Goal: Information Seeking & Learning: Learn about a topic

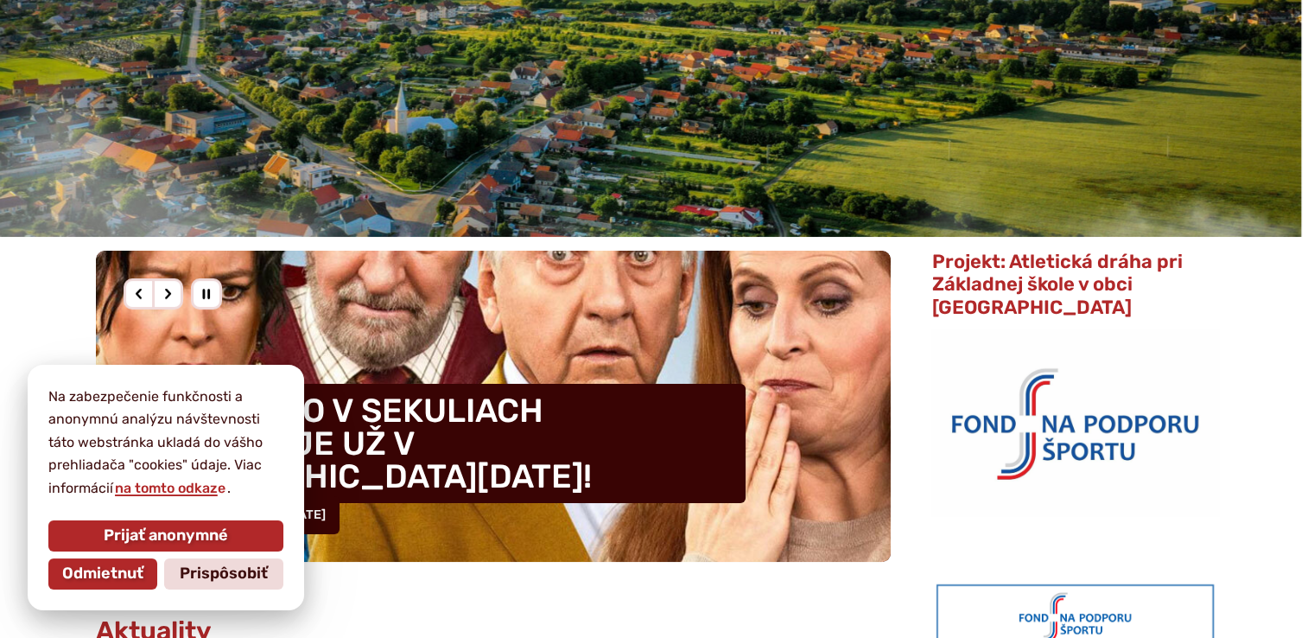
scroll to position [288, 0]
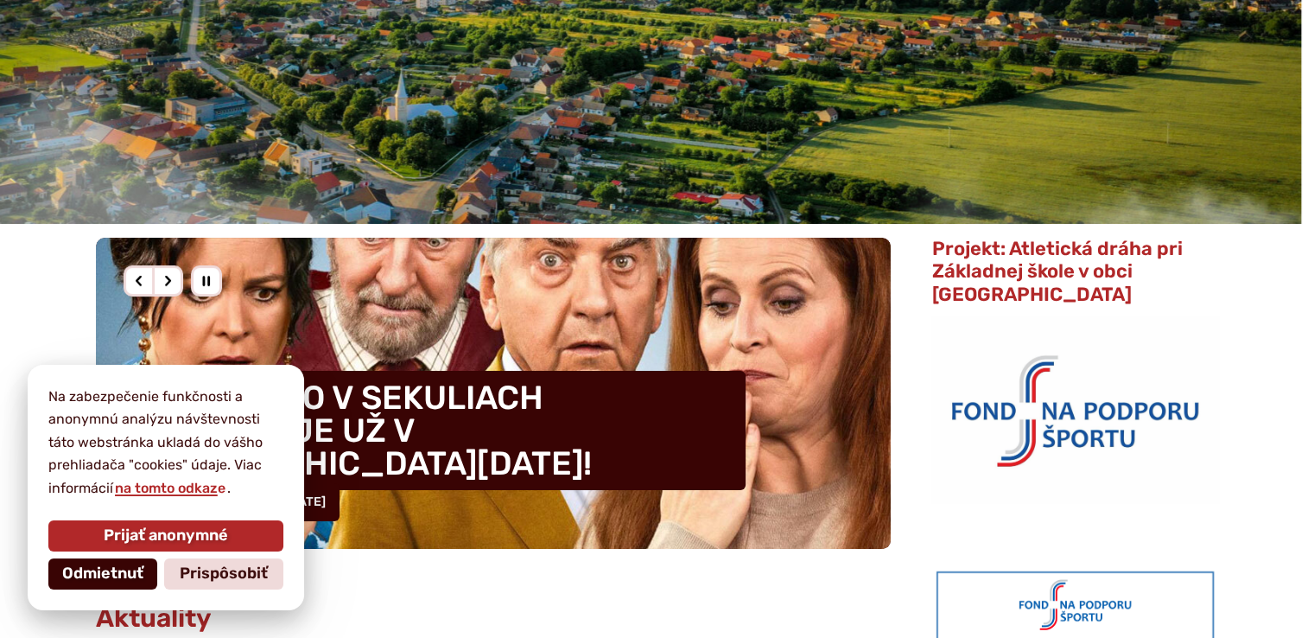
click at [111, 582] on button "Odmietnuť" at bounding box center [102, 573] width 109 height 31
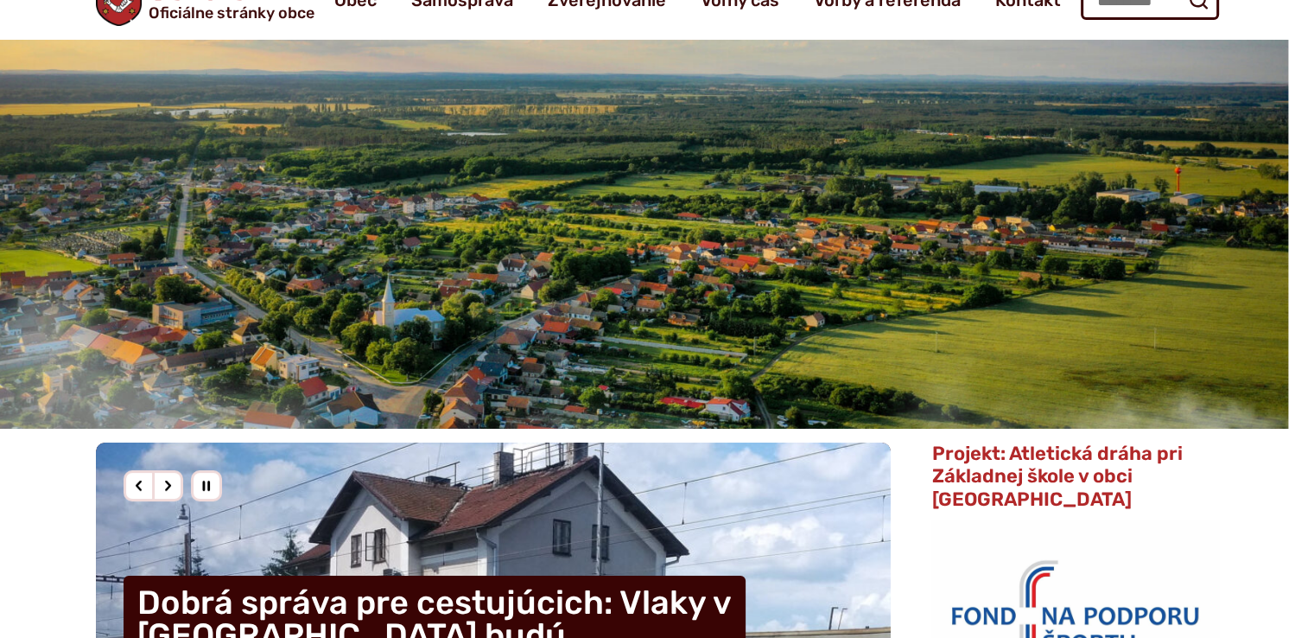
scroll to position [0, 0]
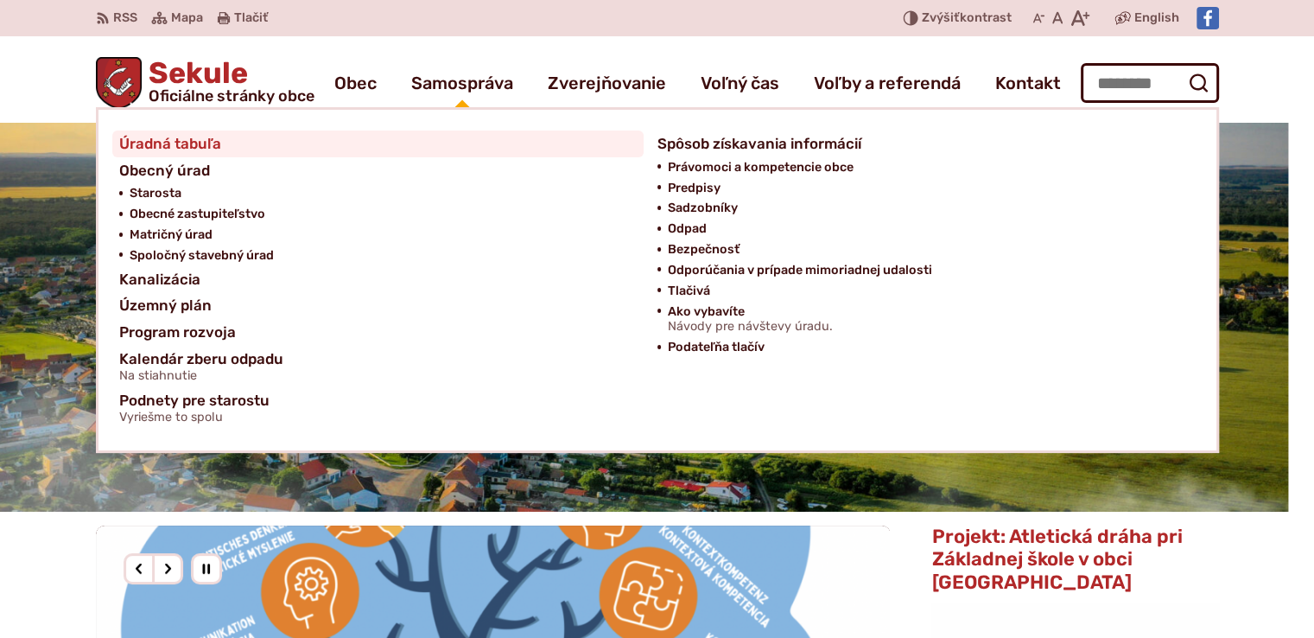
click at [136, 144] on span "Úradná tabuľa" at bounding box center [170, 143] width 102 height 27
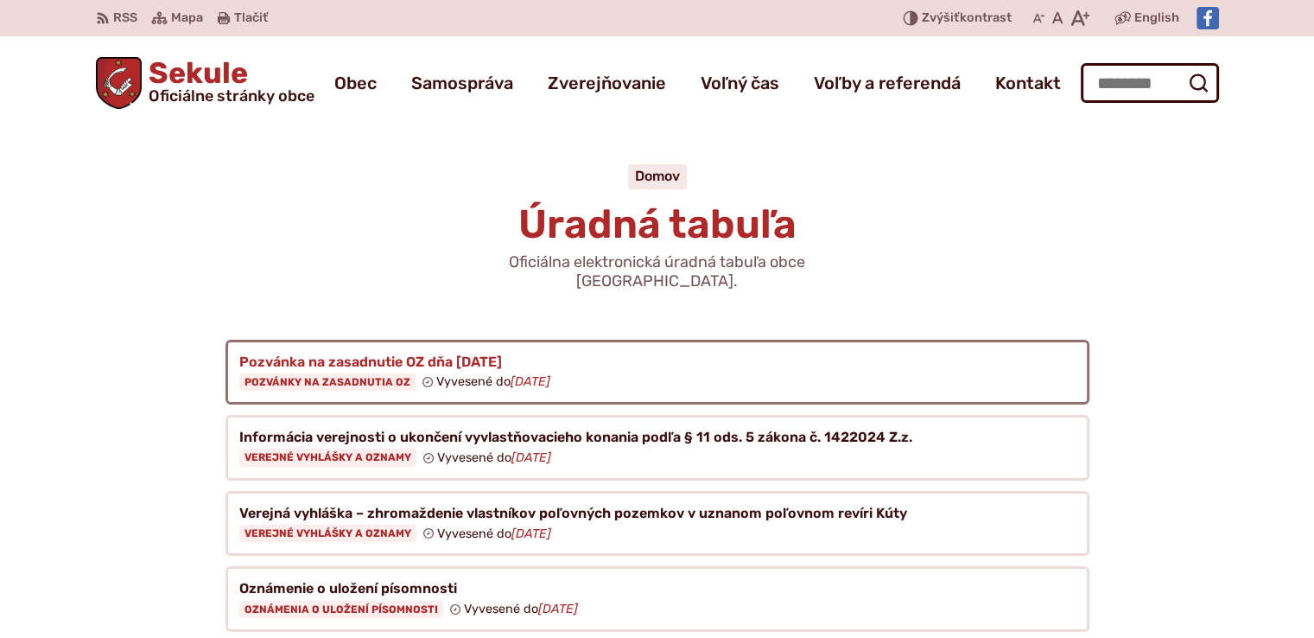
click at [330, 361] on figure at bounding box center [657, 373] width 864 height 66
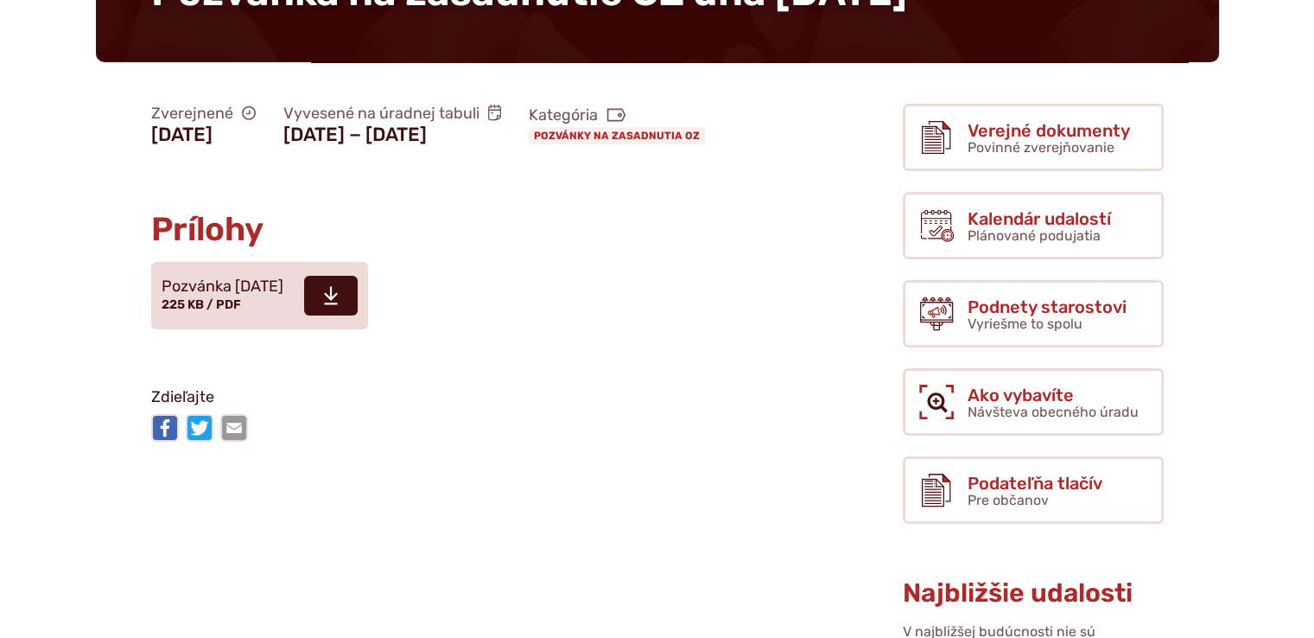
scroll to position [288, 0]
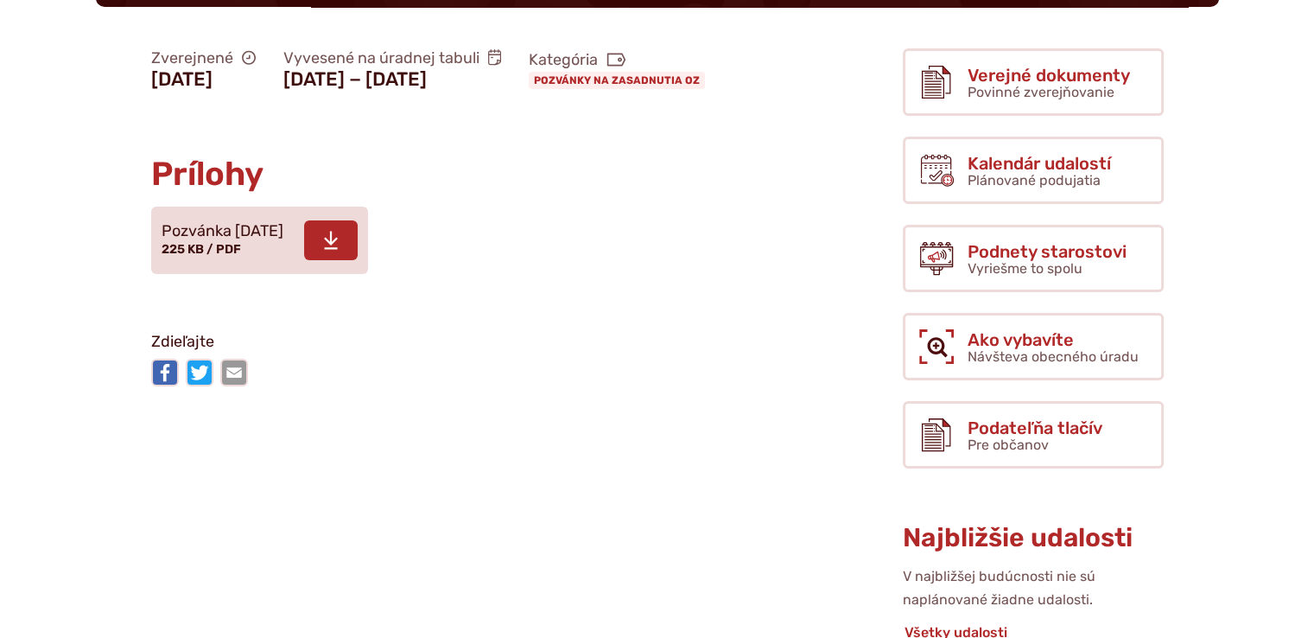
click at [247, 240] on span "Pozvánka 24.09.2025" at bounding box center [223, 231] width 122 height 17
click at [674, 288] on div "Stiahnuť súbor Pozvánka 24.09.2025 225 KB / PDF" at bounding box center [457, 240] width 641 height 95
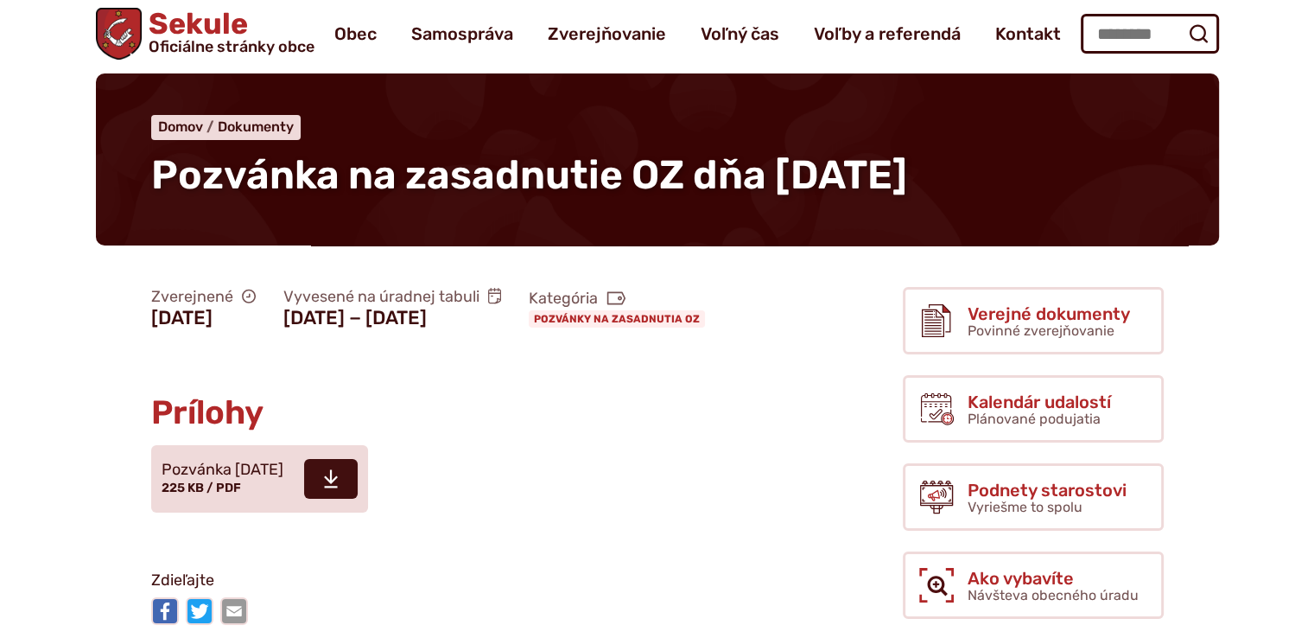
scroll to position [0, 0]
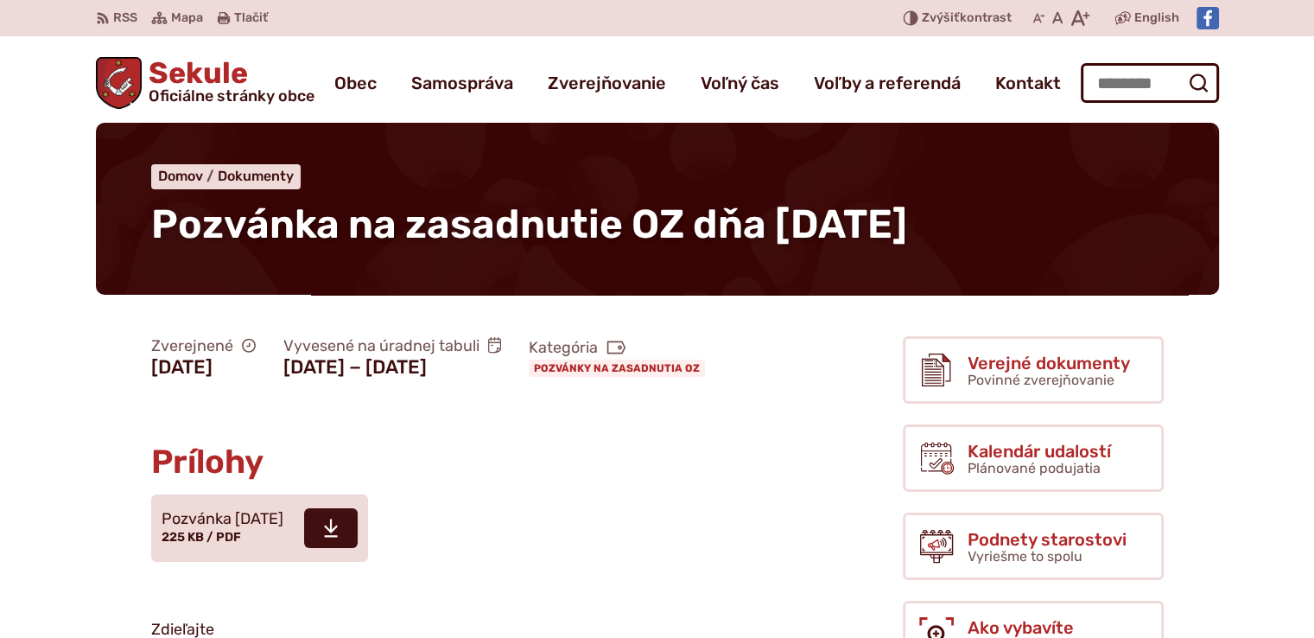
click at [659, 486] on article "Zverejnené 19. septembra 2025 Vyvesené na úradnej tabuli 19. septembra 2025 − 3…" at bounding box center [471, 505] width 807 height 352
click at [93, 471] on article "Zverejnené 19. septembra 2025 Vyvesené na úradnej tabuli 19. septembra 2025 − 3…" at bounding box center [471, 505] width 807 height 352
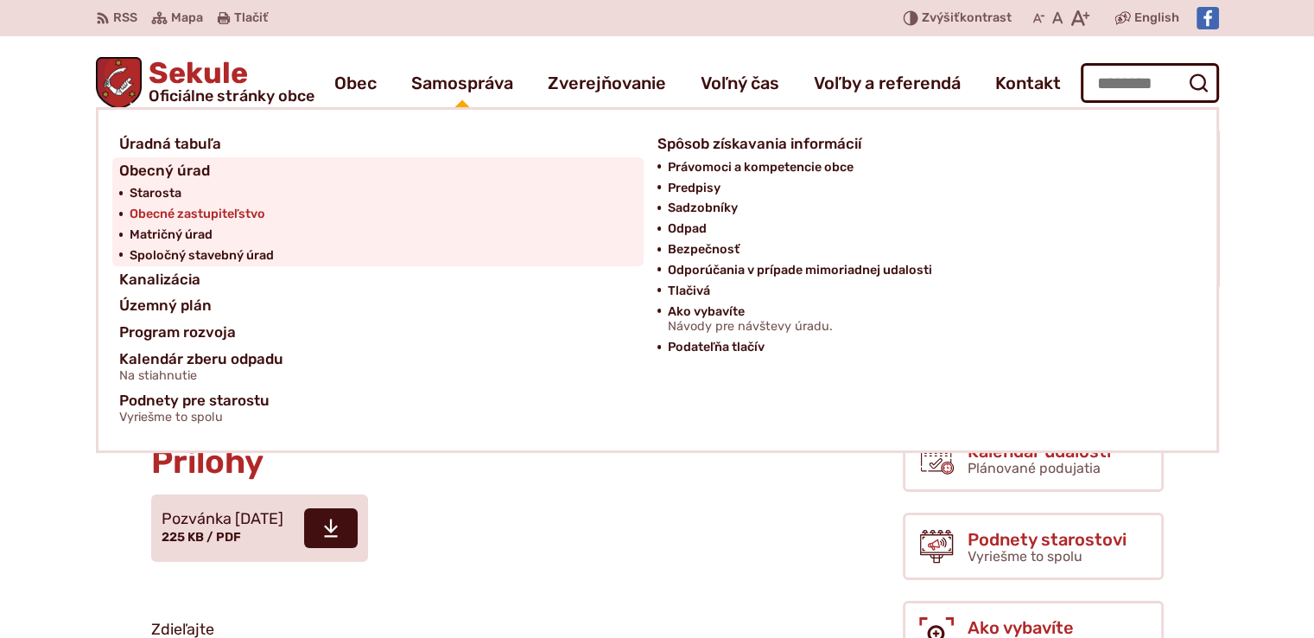
click at [162, 215] on span "Obecné zastupiteľstvo" at bounding box center [198, 214] width 136 height 21
